Goal: Check status: Check status

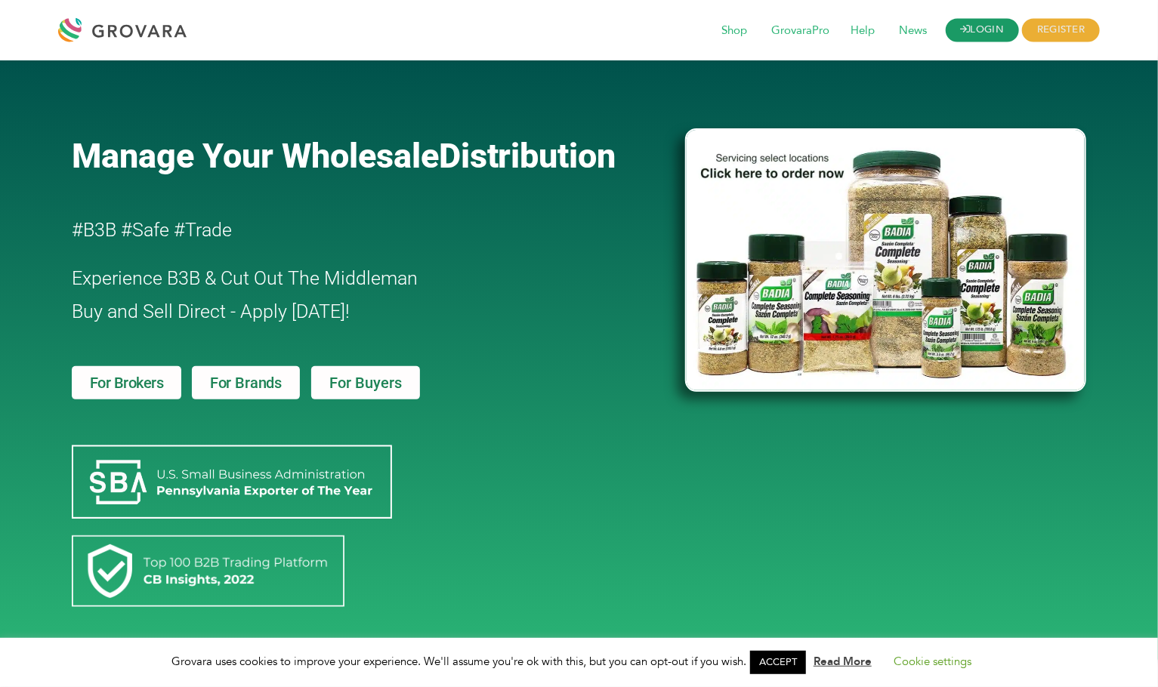
click at [999, 28] on link "LOGIN" at bounding box center [983, 30] width 74 height 23
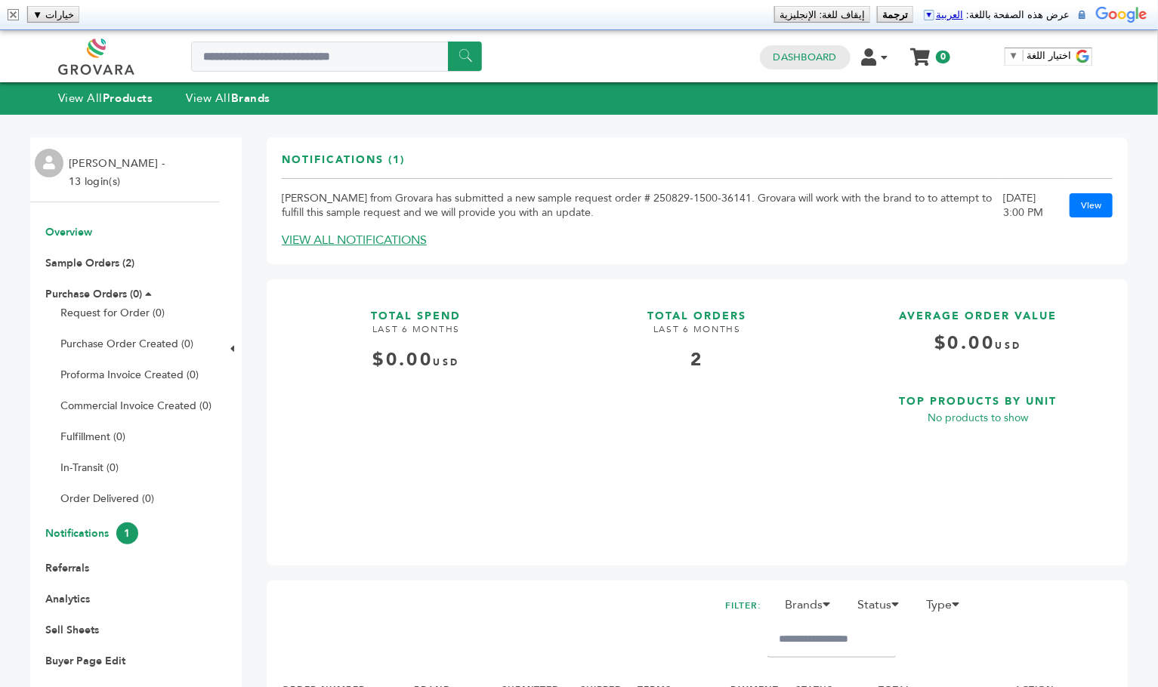
click at [107, 528] on link "Notifications 1" at bounding box center [91, 533] width 93 height 14
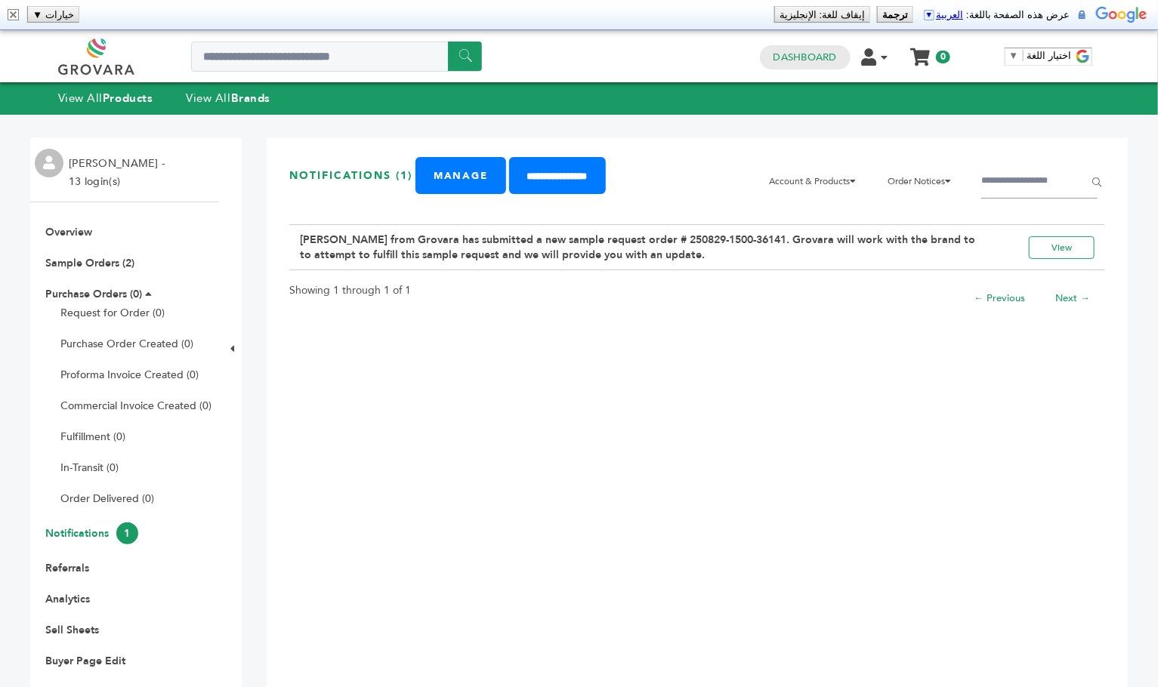
click at [464, 258] on div "Heberto Balmori from Grovara has submitted a new sample request order # 250829-…" at bounding box center [697, 232] width 816 height 77
click at [1047, 259] on link "View" at bounding box center [1062, 247] width 66 height 23
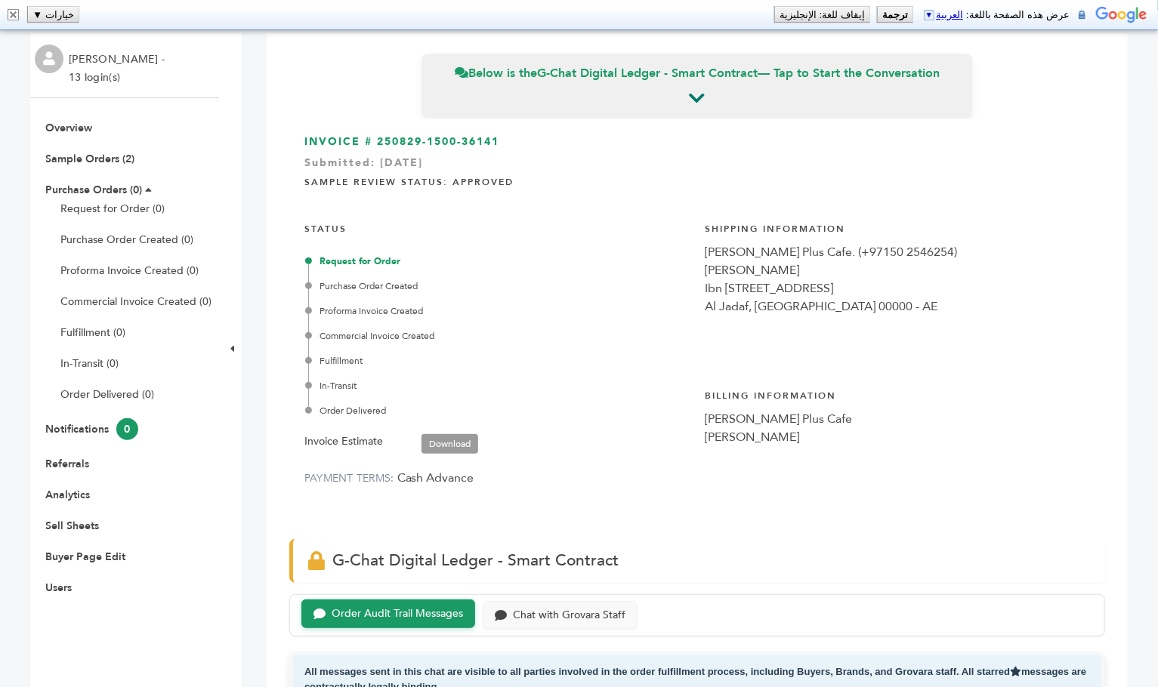
scroll to position [108, 0]
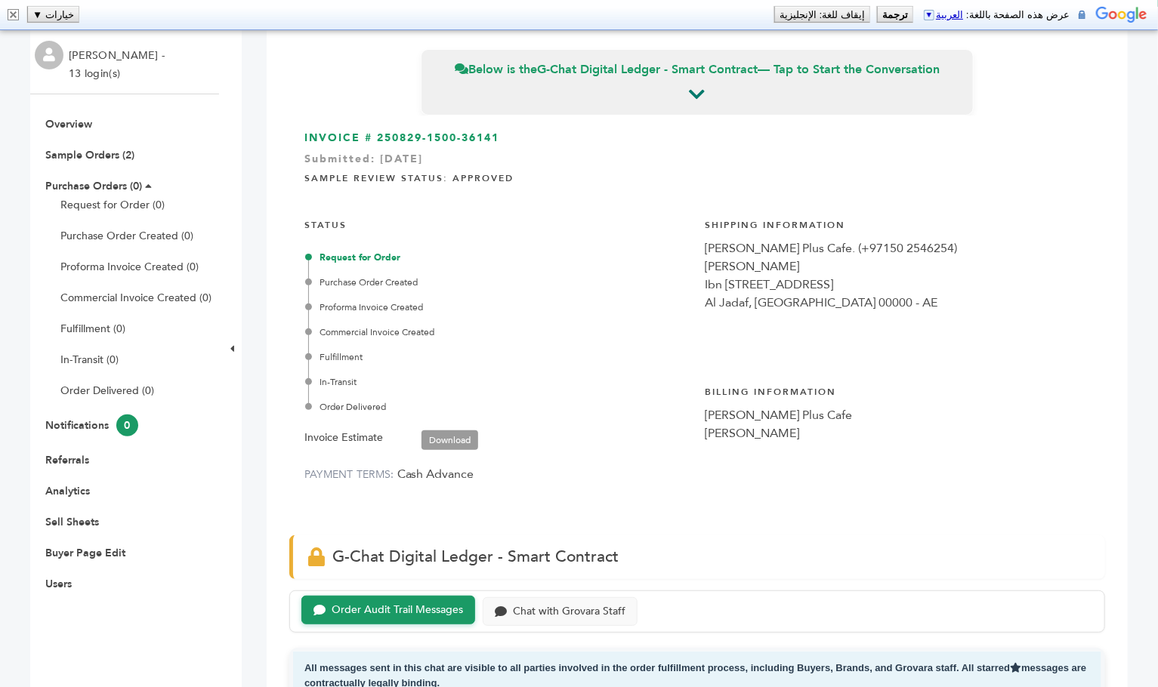
click at [465, 438] on link "Download" at bounding box center [449, 441] width 57 height 20
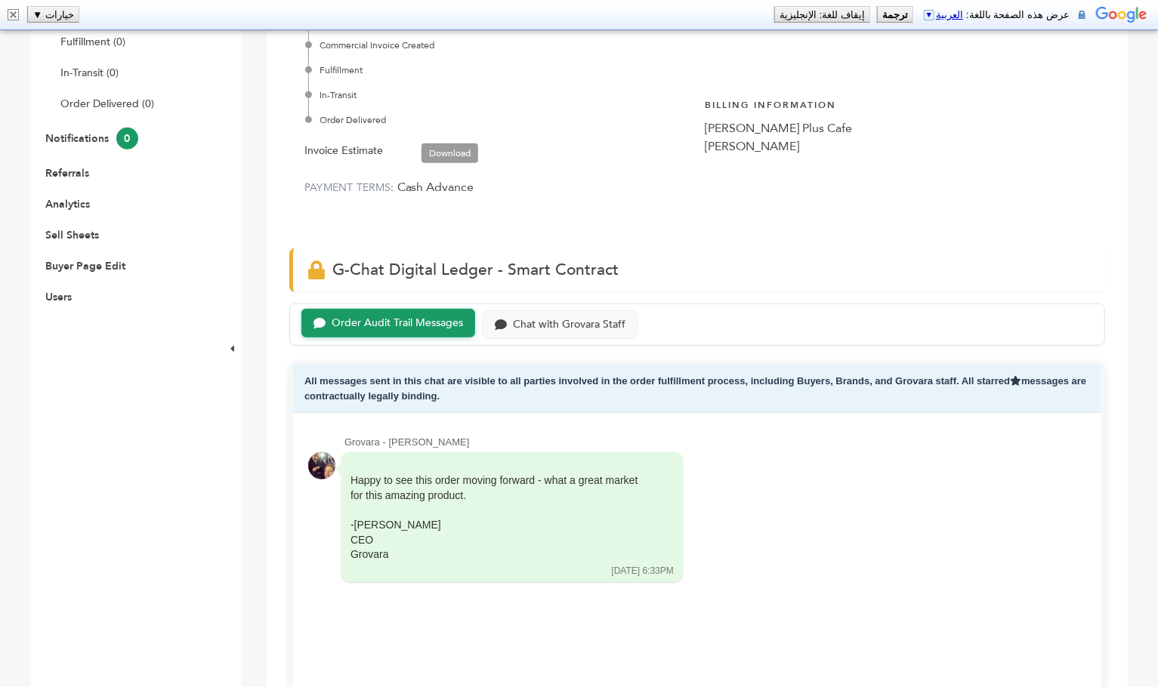
scroll to position [396, 0]
click at [566, 326] on div "Chat with Grovara Staff" at bounding box center [569, 322] width 113 height 13
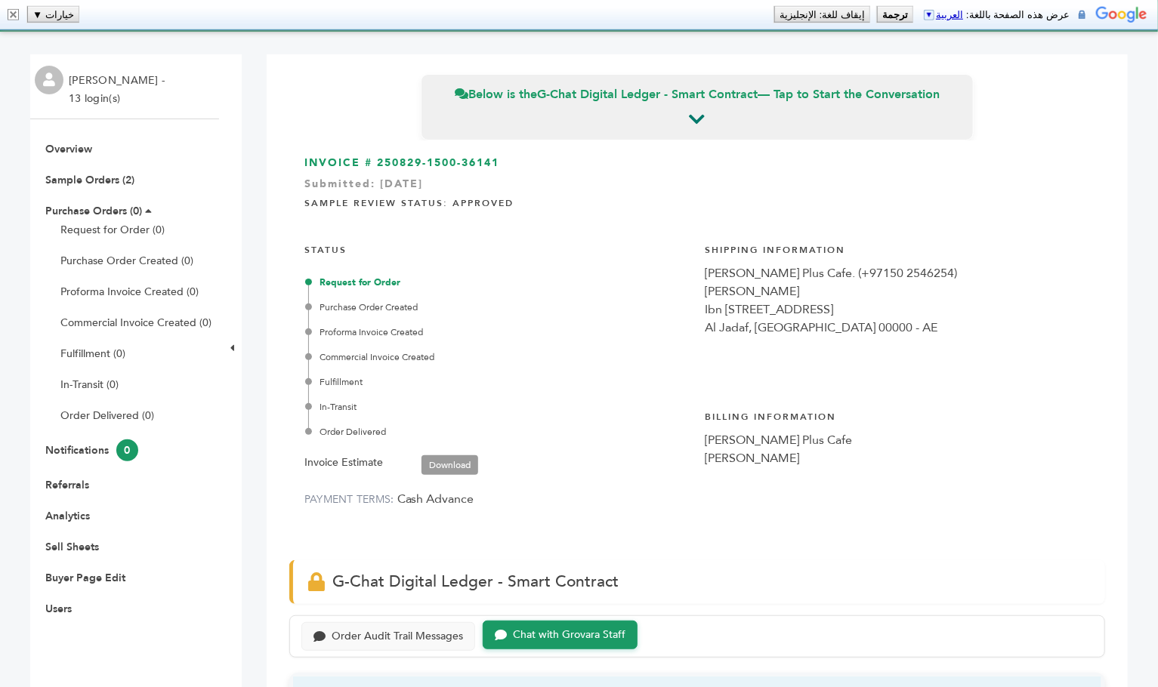
scroll to position [69, 0]
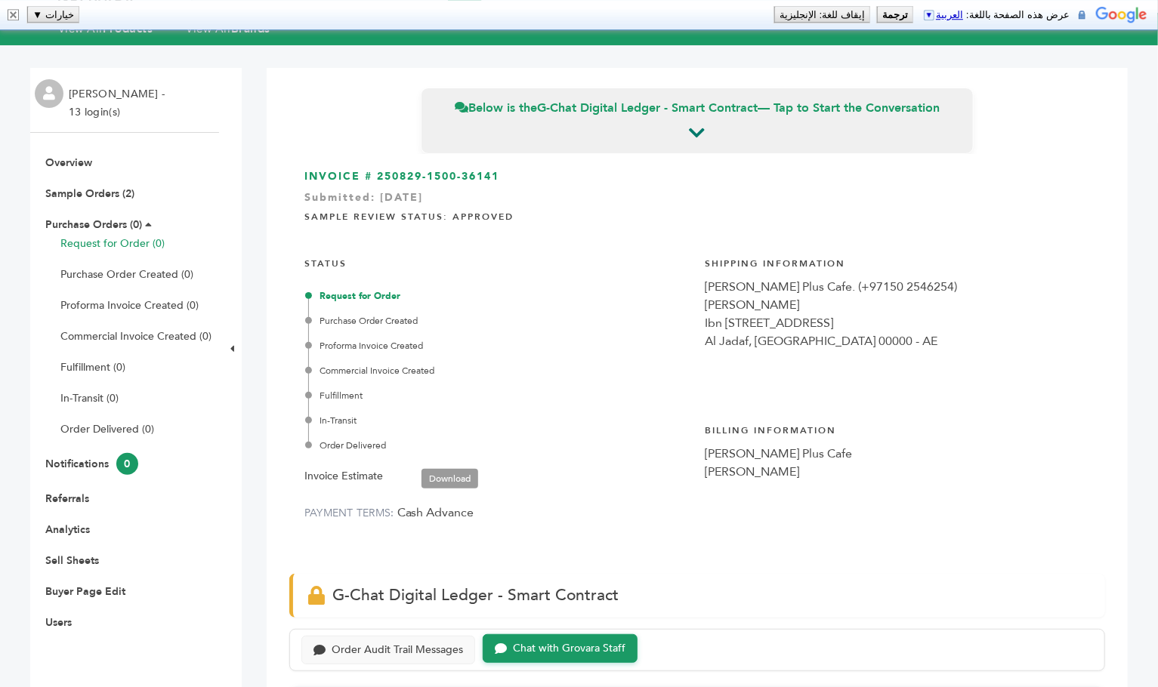
click at [98, 244] on link "Request for Order (0)" at bounding box center [112, 243] width 104 height 14
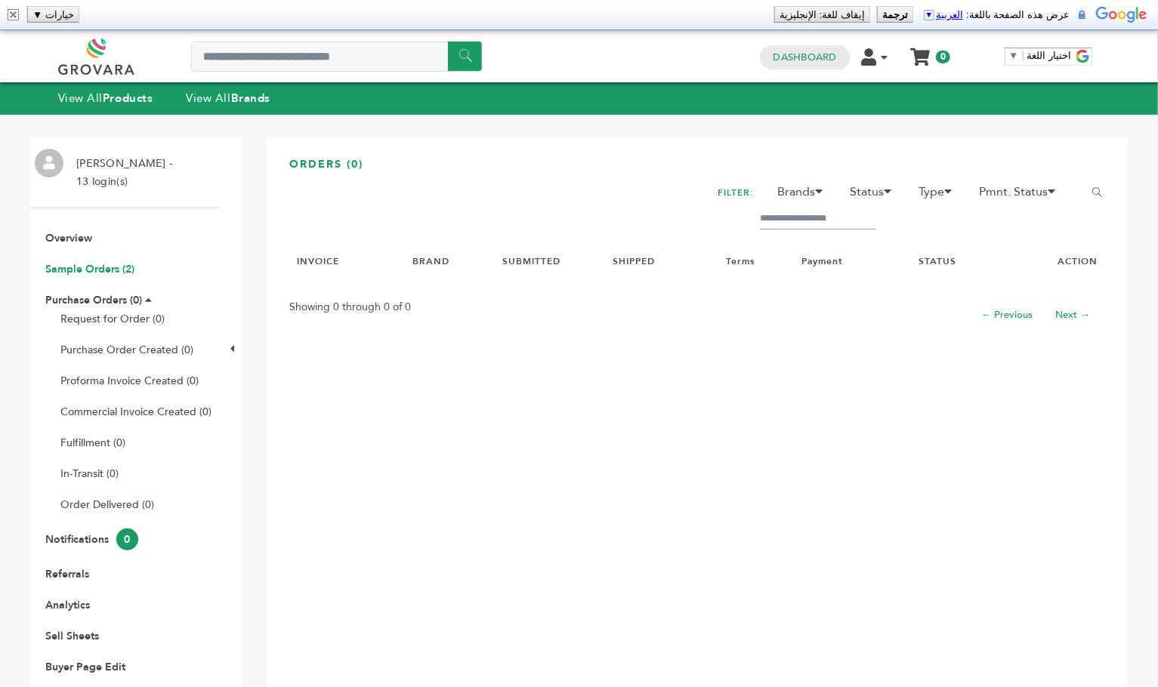
click at [115, 267] on link "Sample Orders (2)" at bounding box center [89, 269] width 89 height 14
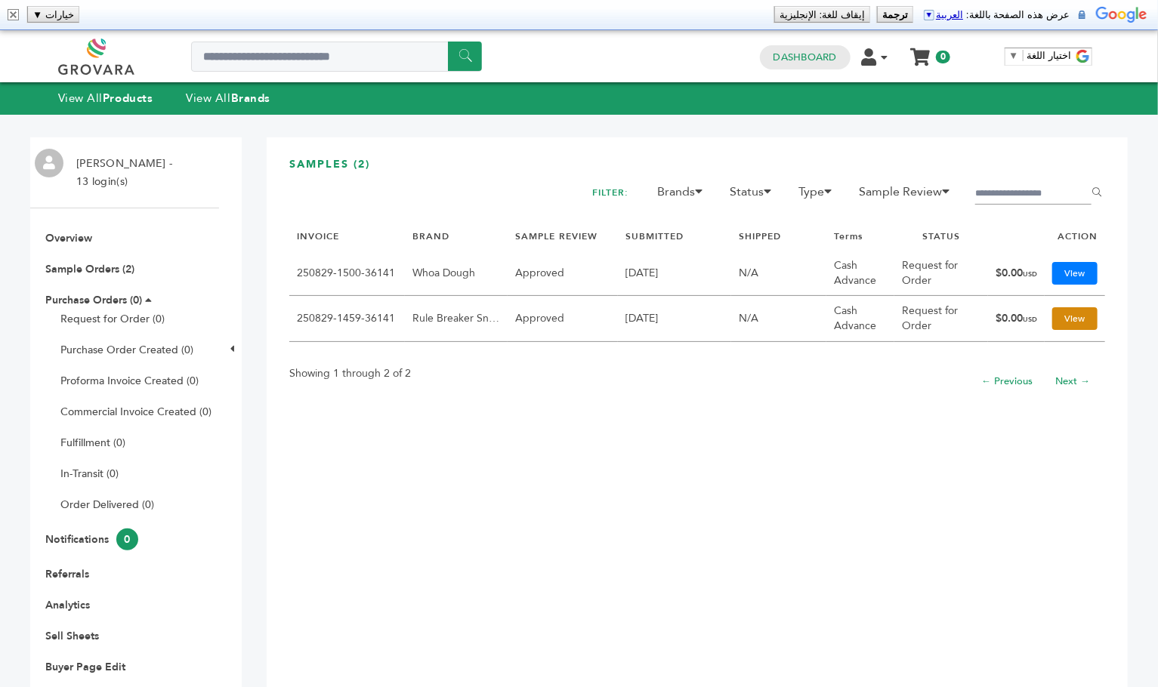
click at [1052, 315] on link "View" at bounding box center [1074, 318] width 45 height 23
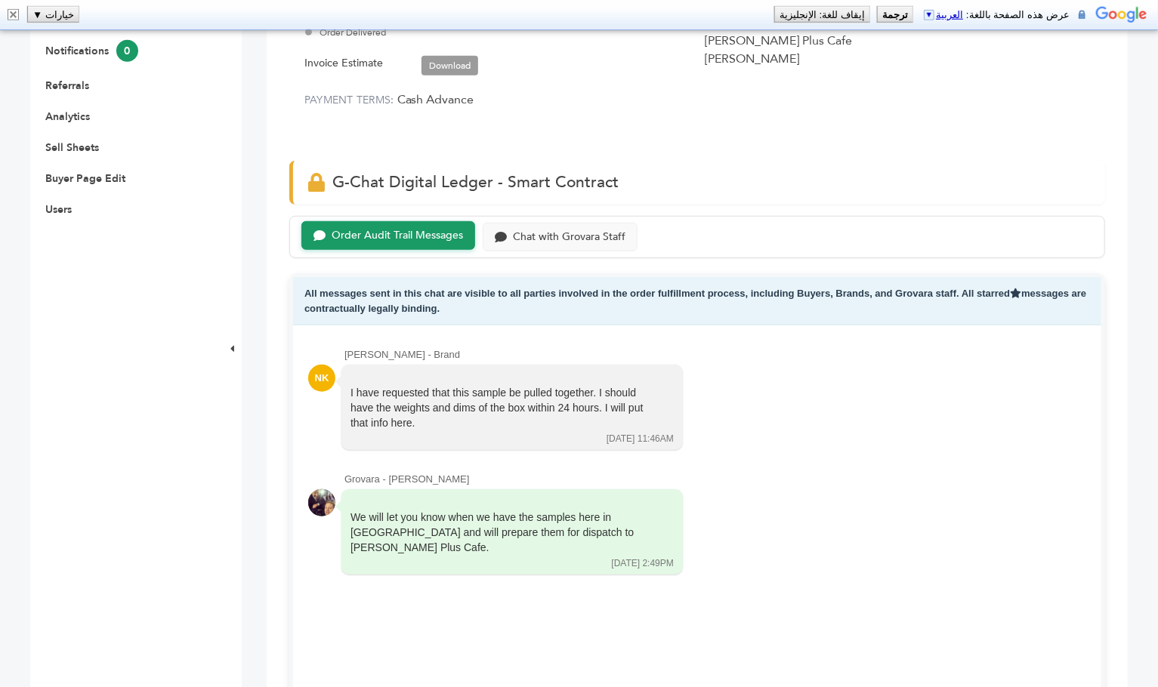
scroll to position [489, 0]
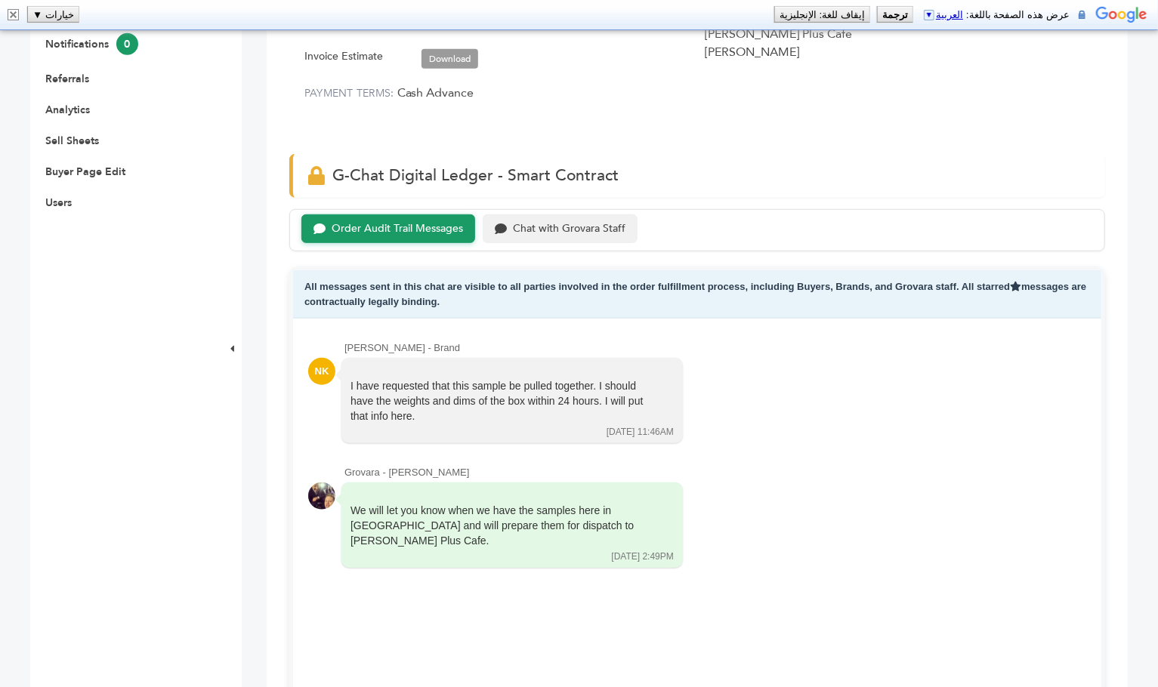
click at [562, 232] on div "Chat with Grovara Staff" at bounding box center [569, 229] width 113 height 13
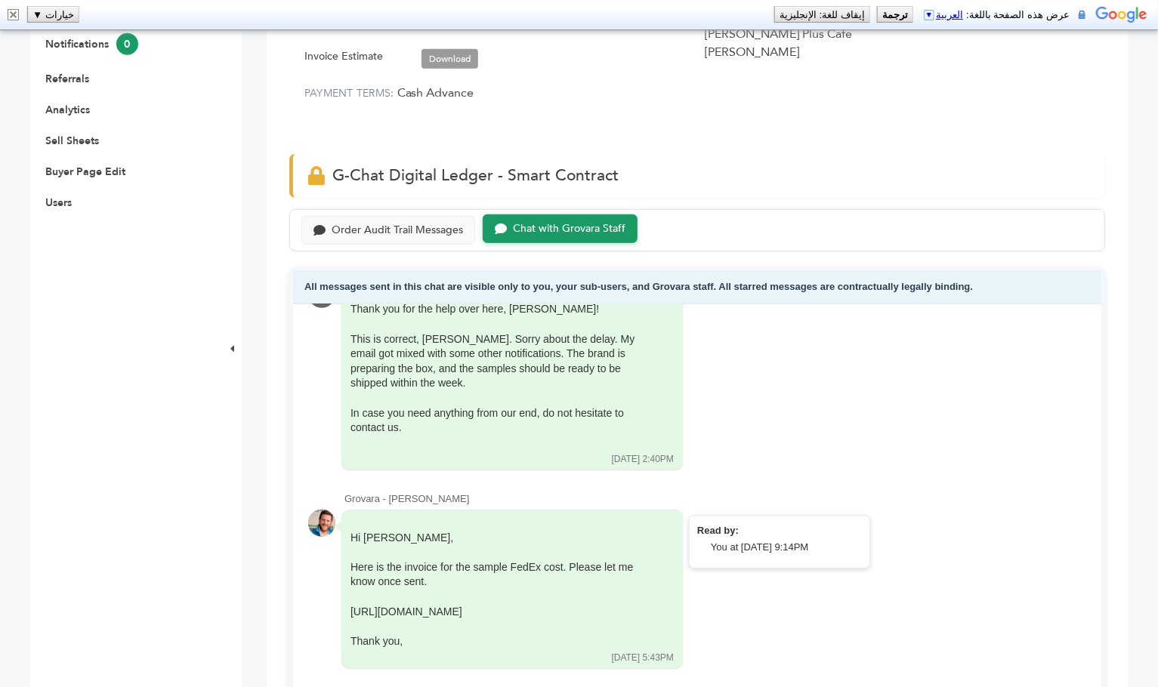
scroll to position [527, 0]
